Goal: Navigation & Orientation: Go to known website

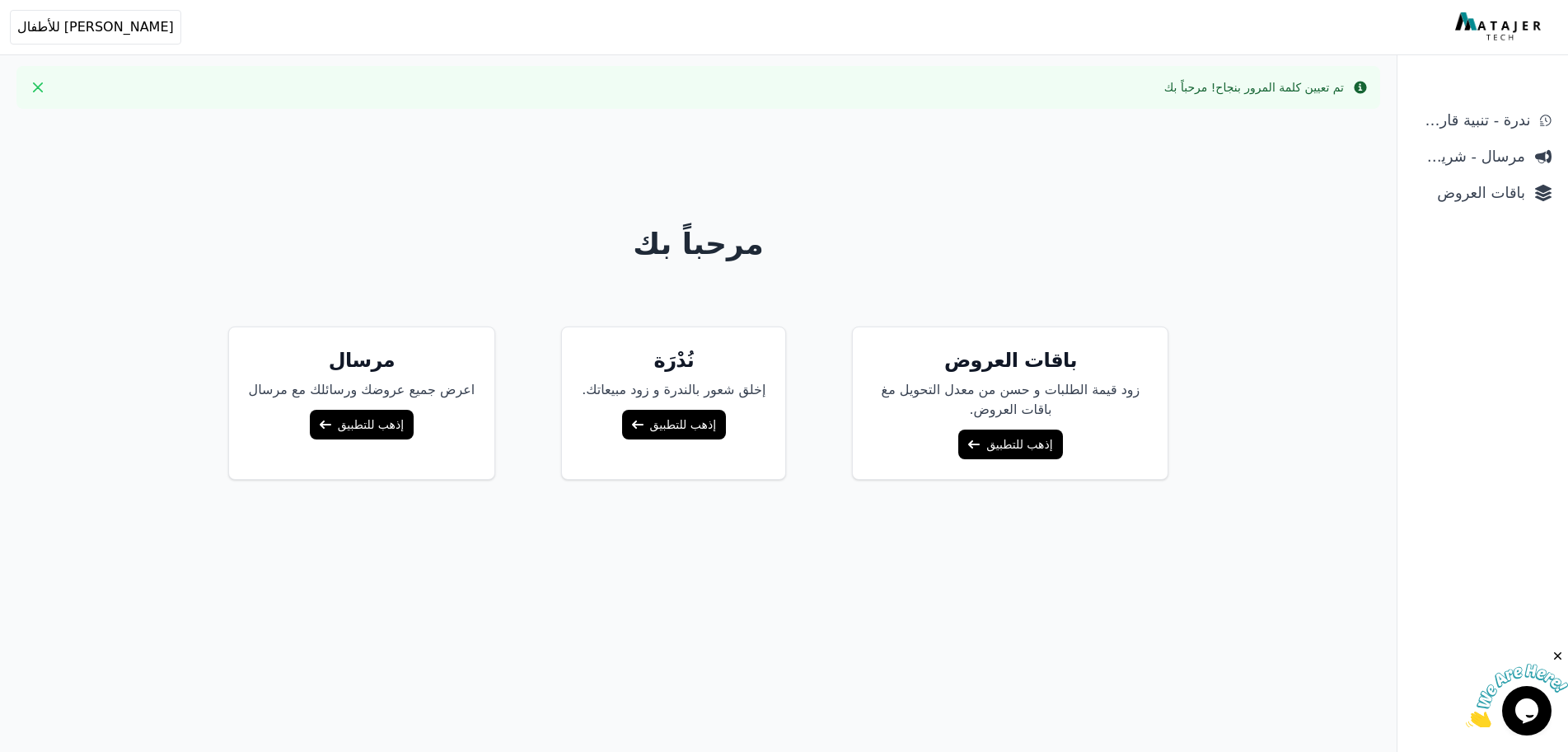
click at [392, 425] on link "إذهب للتطبيق" at bounding box center [362, 424] width 104 height 29
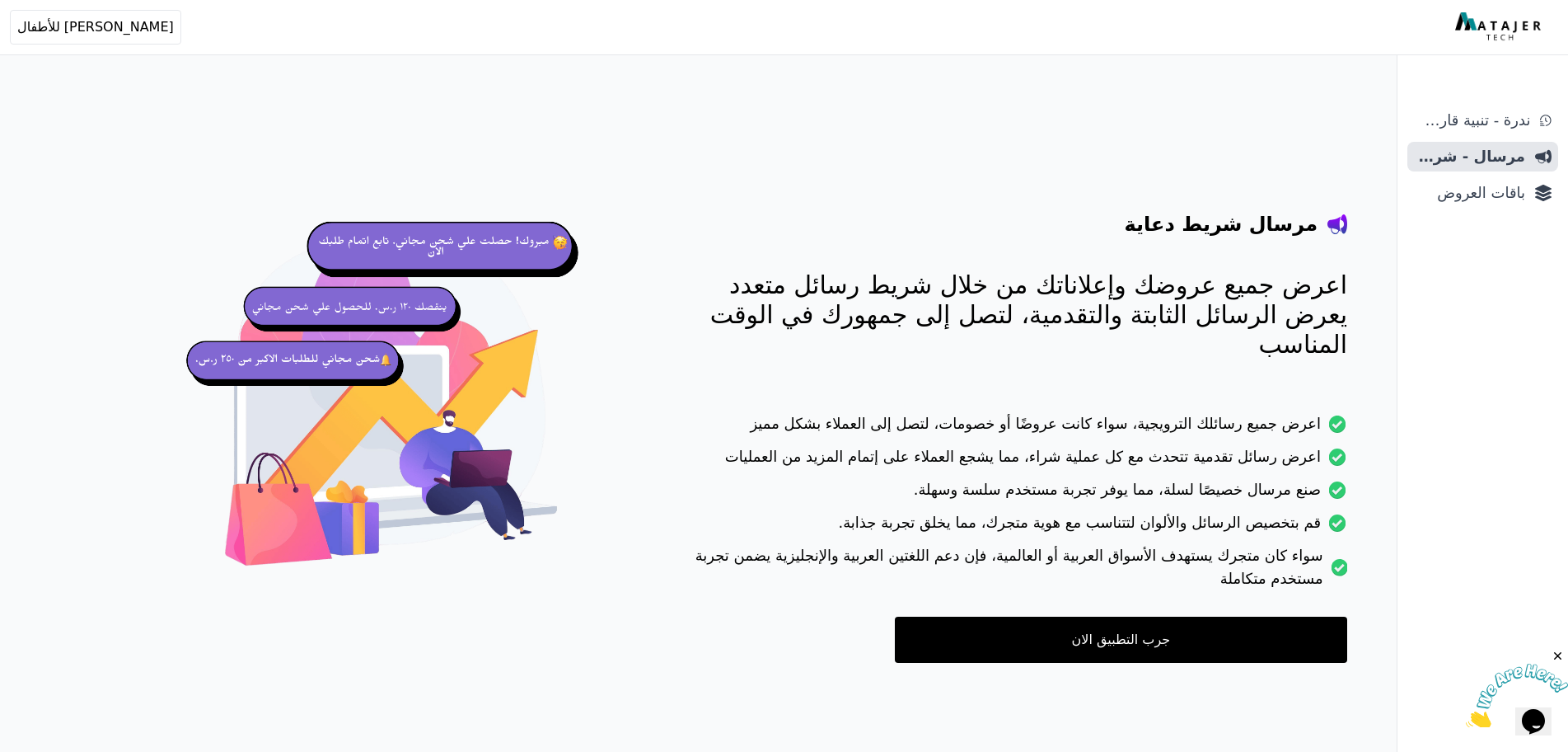
click at [1092, 617] on link "جرب التطبيق الان" at bounding box center [1120, 640] width 452 height 46
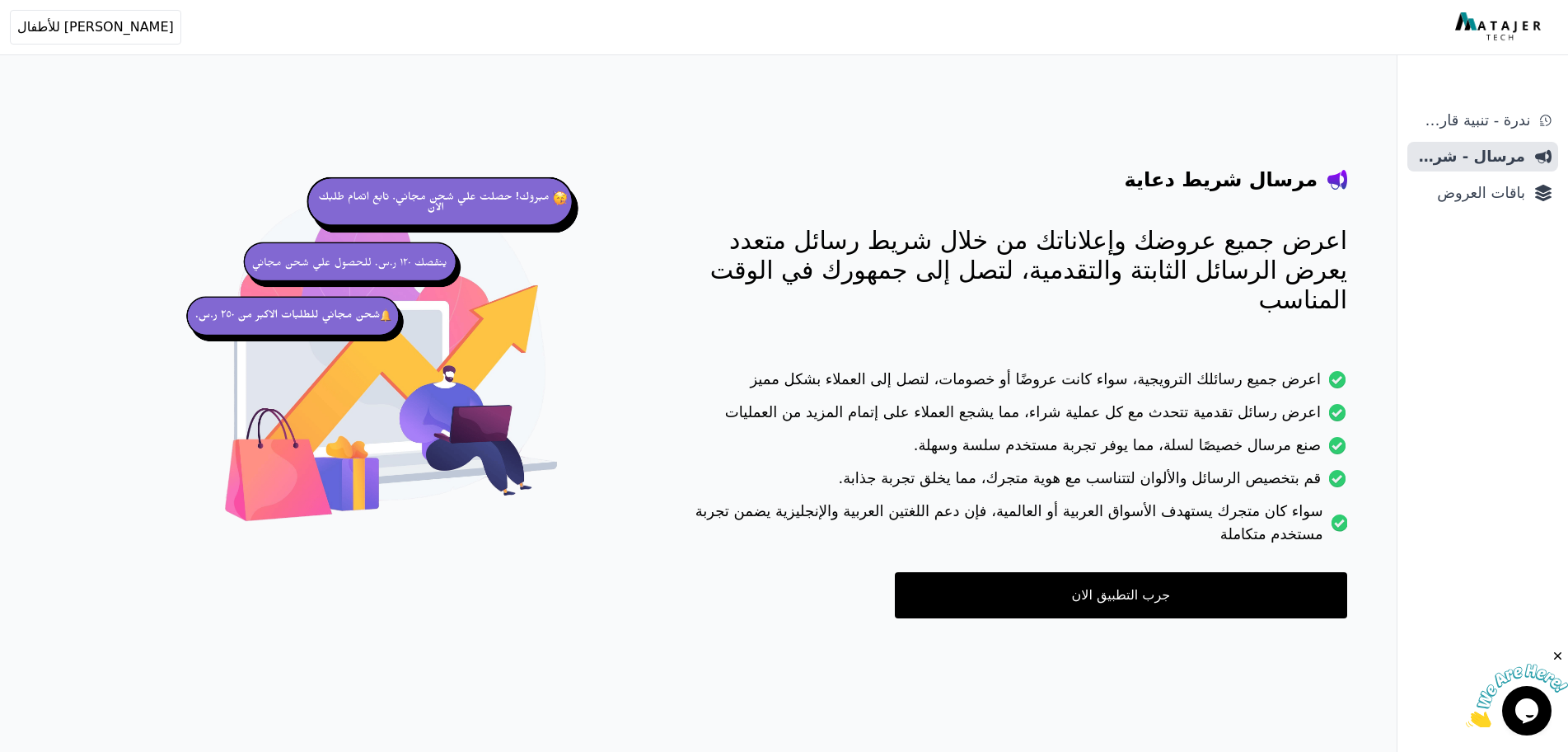
scroll to position [66, 0]
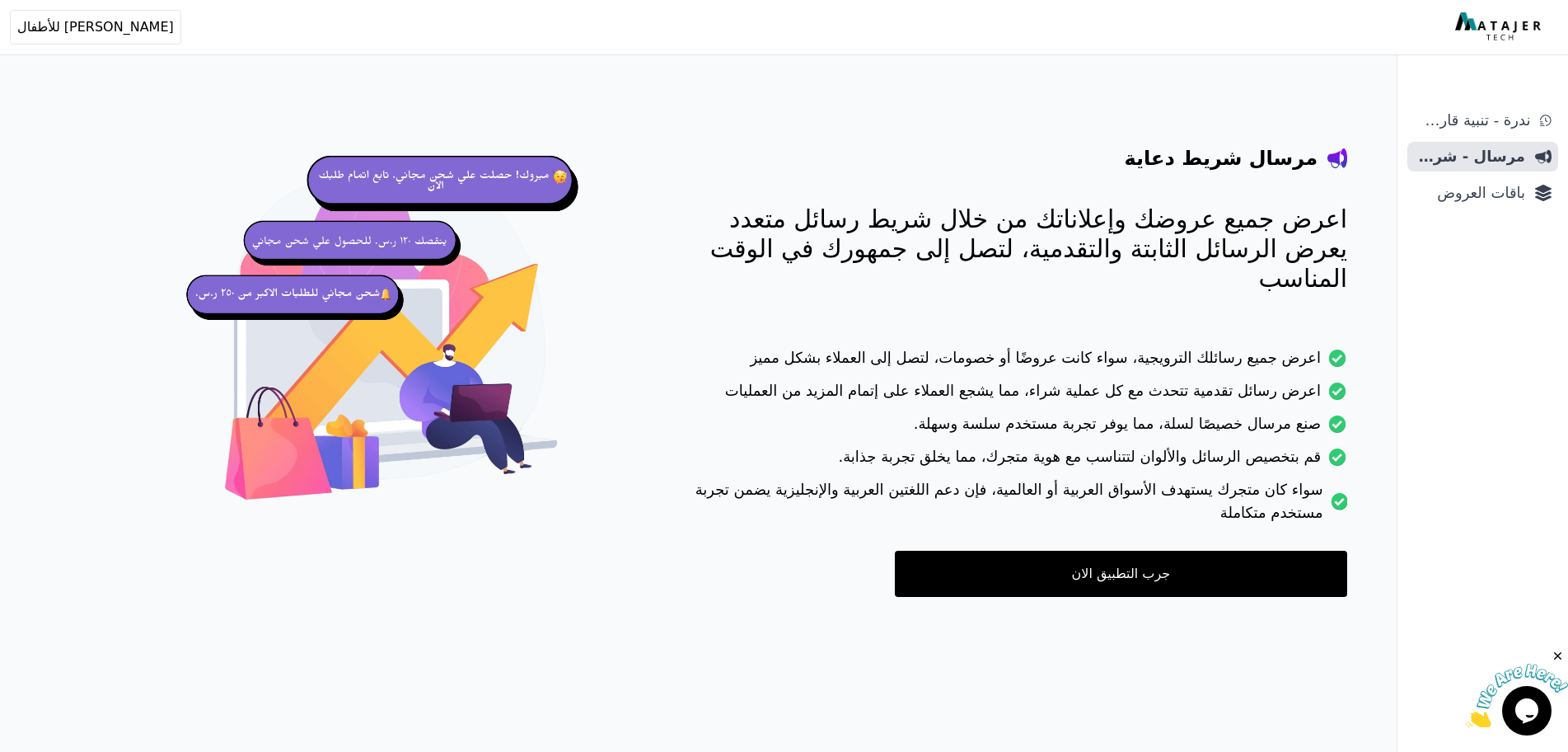
click at [1110, 551] on link "جرب التطبيق الان" at bounding box center [1120, 574] width 452 height 46
